Goal: Find specific page/section: Find specific page/section

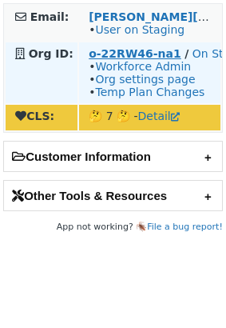
click at [142, 50] on strong "o-22RW46-na1" at bounding box center [135, 53] width 93 height 13
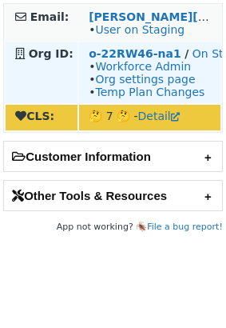
click at [131, 47] on td "o-22RW46-na1 / On Staging • Workforce Admin • Org settings page • Temp Plan Cha…" at bounding box center [150, 72] width 142 height 61
click at [131, 53] on strong "o-22RW46-na1" at bounding box center [135, 53] width 93 height 13
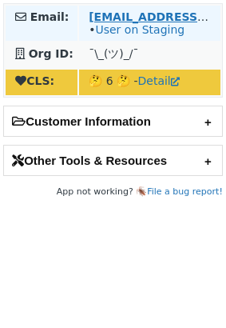
click at [153, 15] on strong "[EMAIL_ADDRESS][DOMAIN_NAME]" at bounding box center [198, 16] width 218 height 13
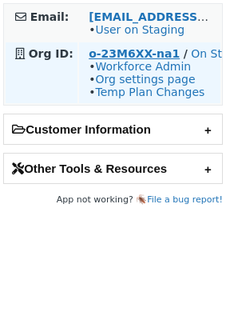
click at [123, 49] on strong "o-23M6XX-na1" at bounding box center [134, 53] width 91 height 13
